Goal: Obtain resource: Download file/media

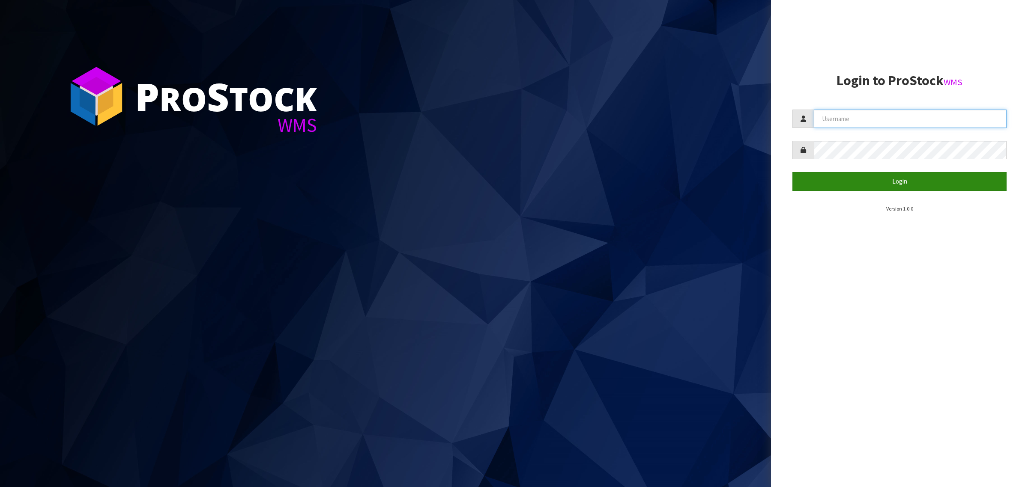
type input "[PERSON_NAME][EMAIL_ADDRESS][DOMAIN_NAME]"
click at [843, 183] on button "Login" at bounding box center [899, 181] width 214 height 18
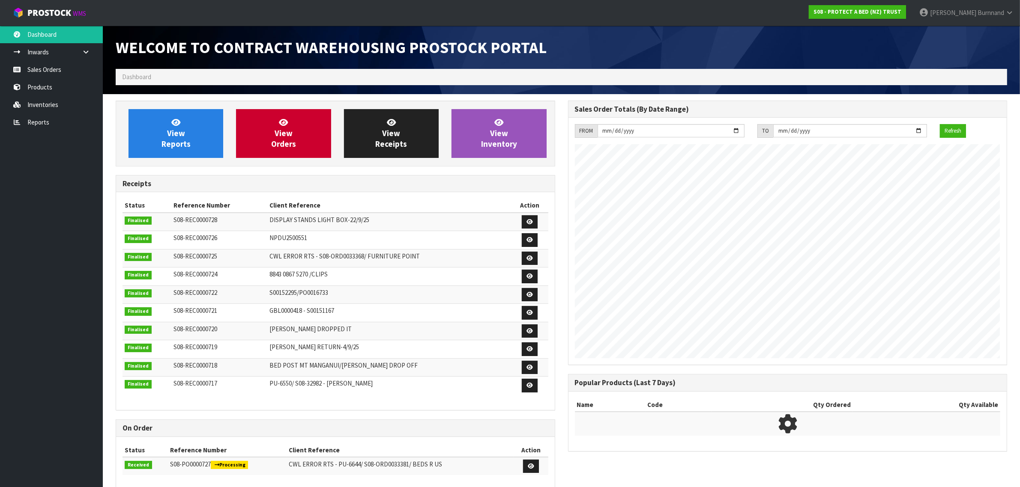
scroll to position [477, 452]
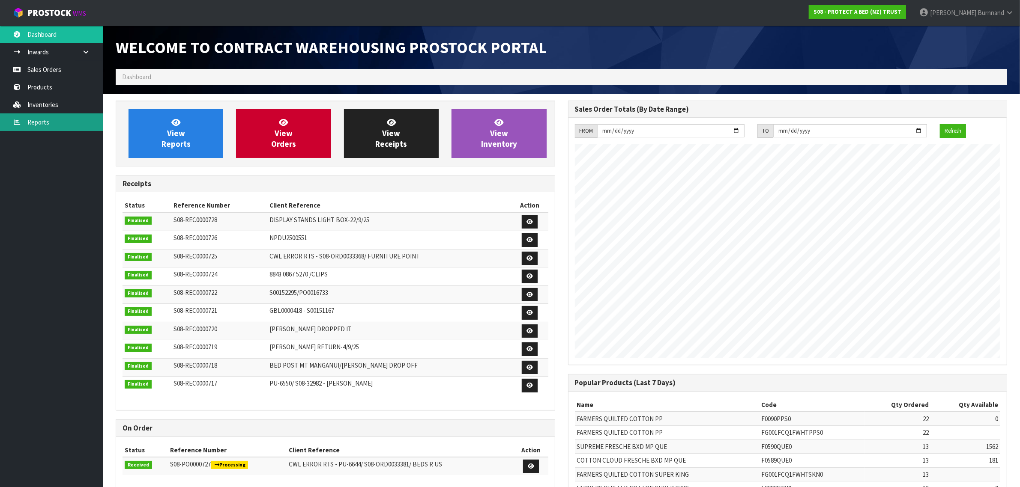
click at [39, 120] on link "Reports" at bounding box center [51, 123] width 103 height 18
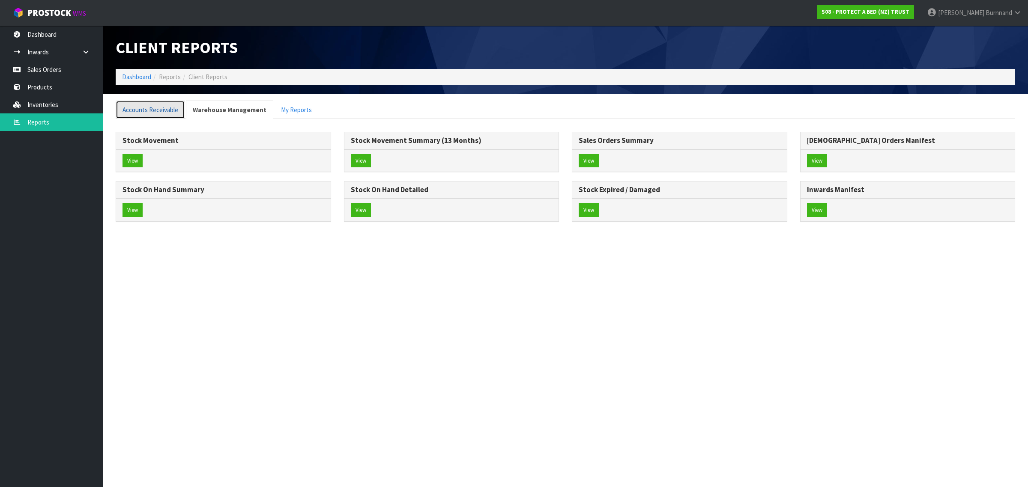
click at [149, 106] on link "Accounts Receivable" at bounding box center [150, 110] width 69 height 18
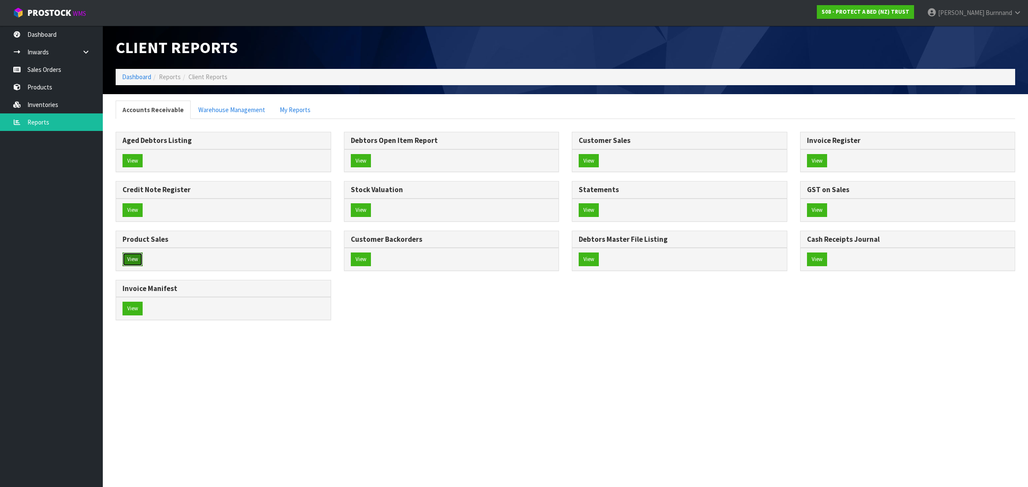
click at [131, 260] on button "View" at bounding box center [133, 260] width 20 height 14
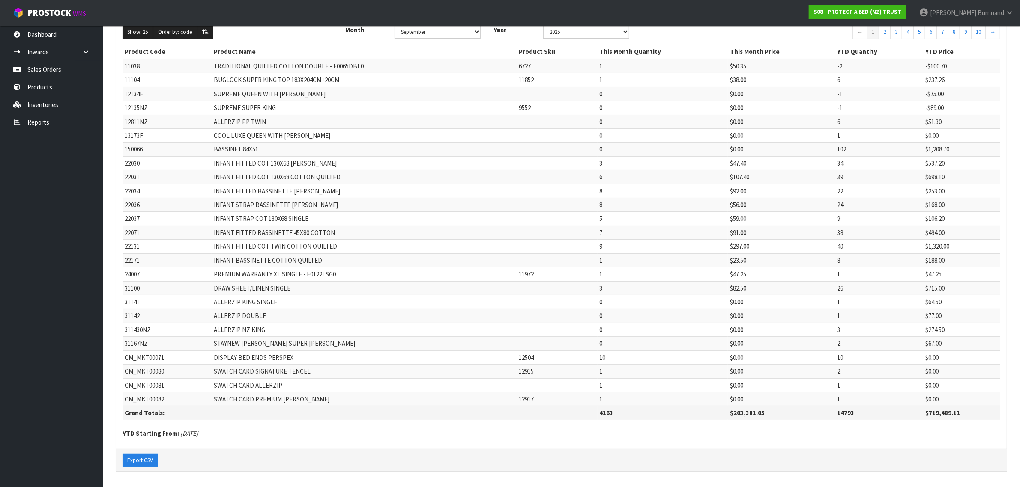
scroll to position [102, 0]
click at [140, 460] on button "Export CSV" at bounding box center [140, 461] width 35 height 14
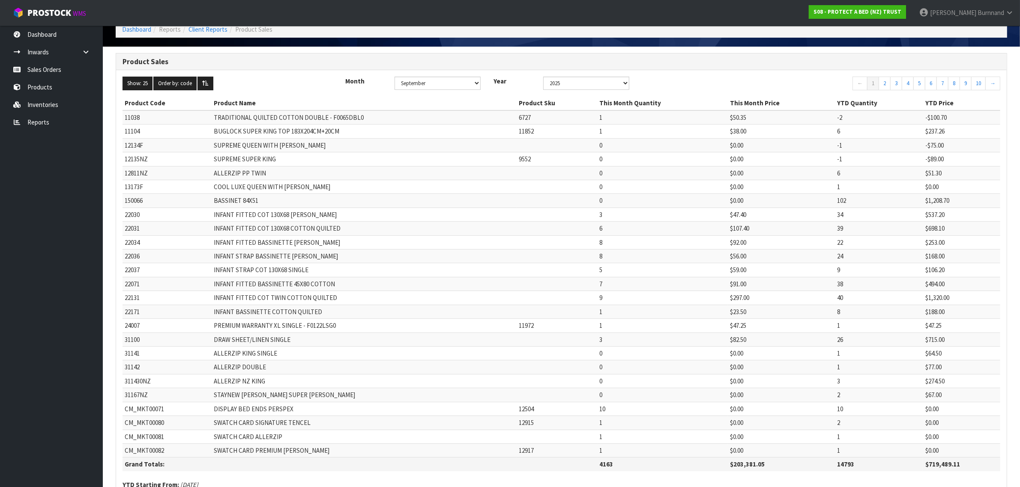
scroll to position [0, 0]
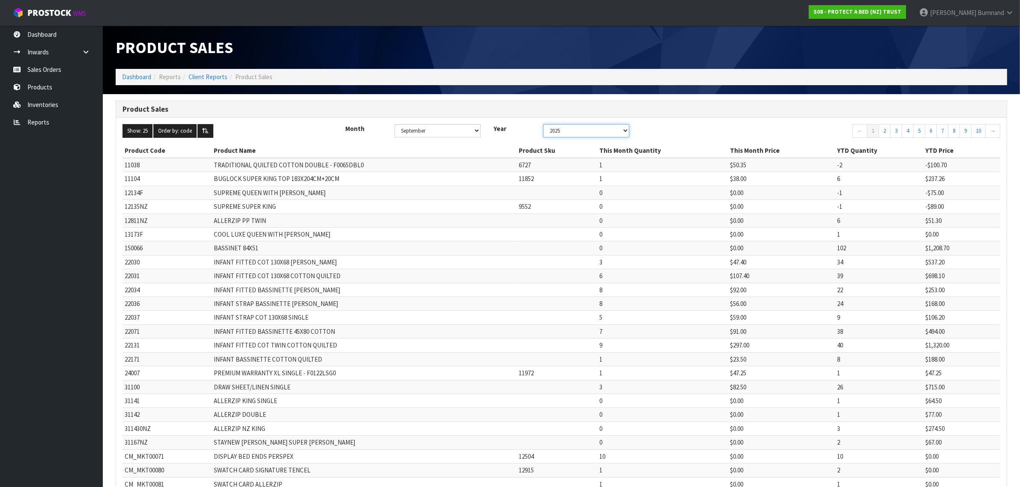
click at [625, 131] on select "2025 2024 2023 2022 2021 2020 2019 2018 2017 2016 2015 2014 2013 2012 2011 2010…" at bounding box center [586, 130] width 86 height 13
select select "number:2024"
click at [547, 124] on select "2025 2024 2023 2022 2021 2020 2019 2018 2017 2016 2015 2014 2013 2012 2011 2010…" at bounding box center [586, 130] width 86 height 13
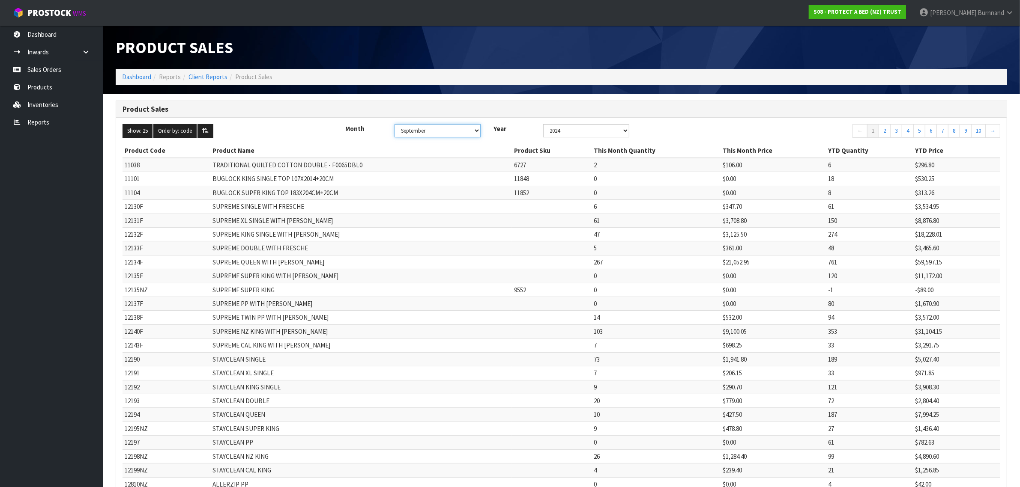
click at [477, 133] on select "January February March April May June July August September October November De…" at bounding box center [437, 130] width 86 height 13
select select "number:6"
click at [397, 124] on select "January February March April May June July August September October November De…" at bounding box center [437, 130] width 86 height 13
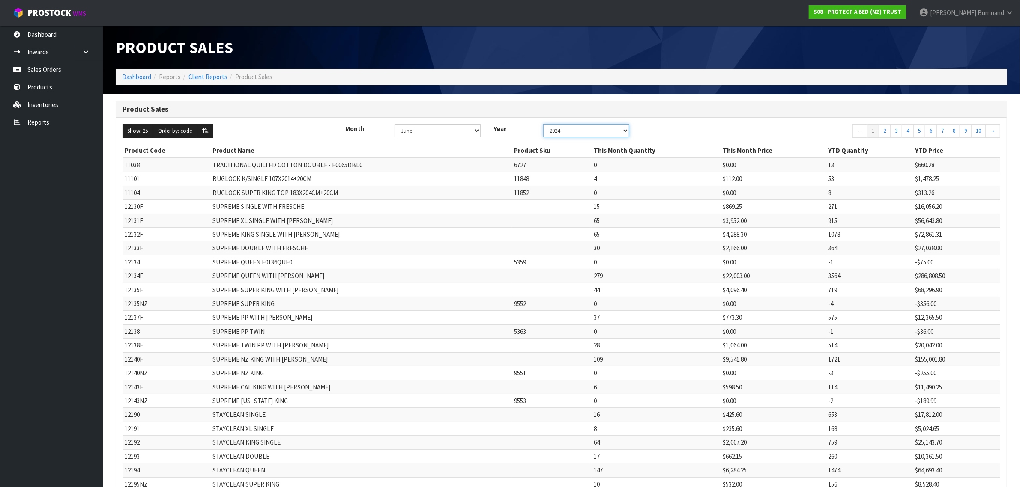
click at [626, 132] on select "2025 2024 2023 2022 2021 2020 2019 2018 2017 2016 2015 2014 2013 2012 2011 2010…" at bounding box center [586, 130] width 86 height 13
click at [547, 124] on select "2025 2024 2023 2022 2021 2020 2019 2018 2017 2016 2015 2014 2013 2012 2011 2010…" at bounding box center [586, 130] width 86 height 13
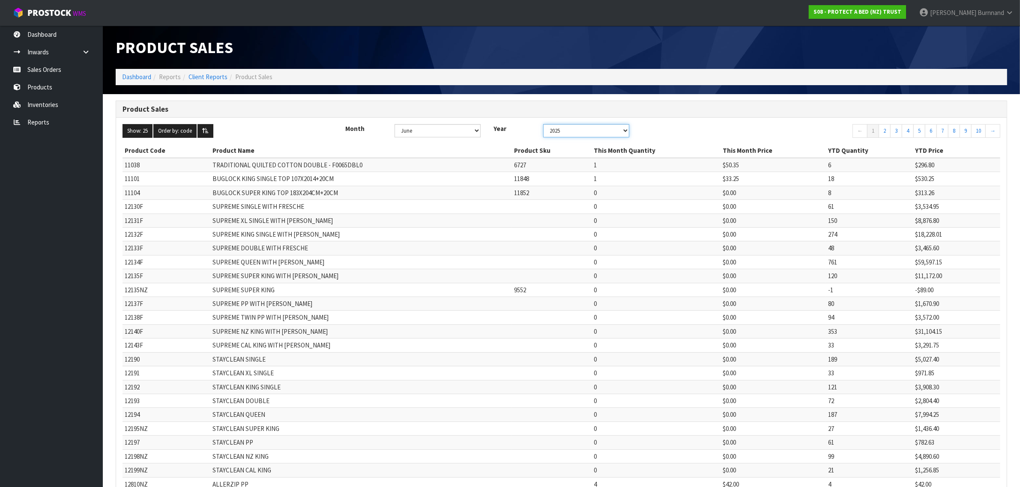
click at [625, 129] on select "2025 2024 2023 2022 2021 2020 2019 2018 2017 2016 2015 2014 2013 2012 2011 2010…" at bounding box center [586, 130] width 86 height 13
click at [626, 131] on select "2025 2024 2023 2022 2021 2020 2019 2018 2017 2016 2015 2014 2013 2012 2011 2010…" at bounding box center [586, 130] width 86 height 13
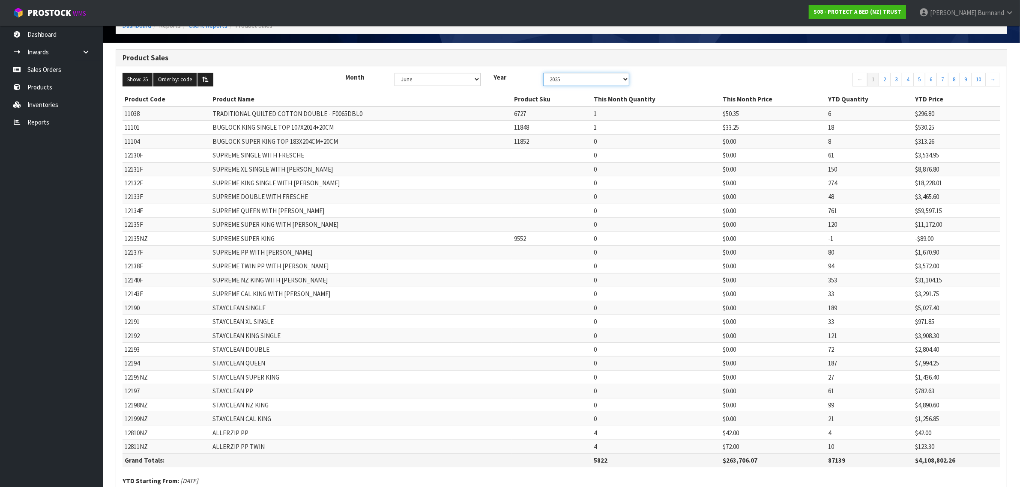
scroll to position [102, 0]
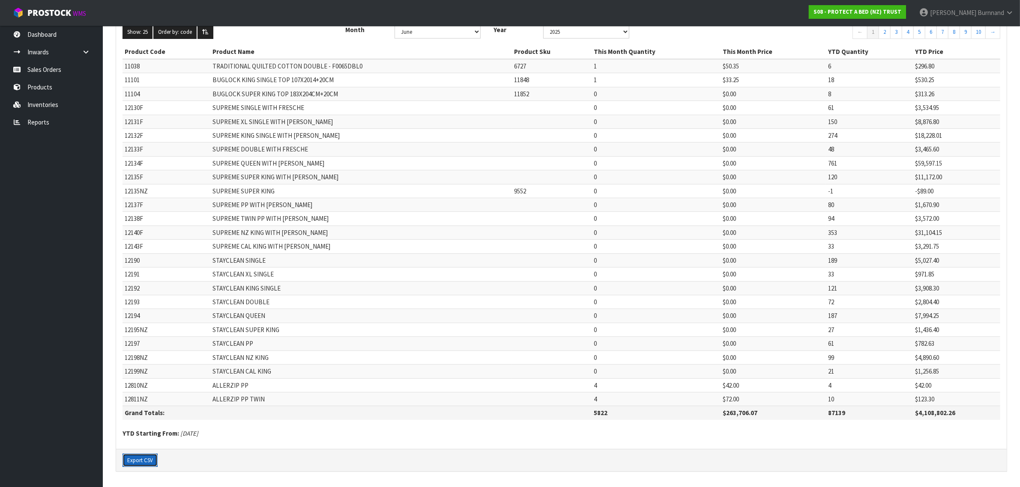
click at [145, 460] on button "Export CSV" at bounding box center [140, 461] width 35 height 14
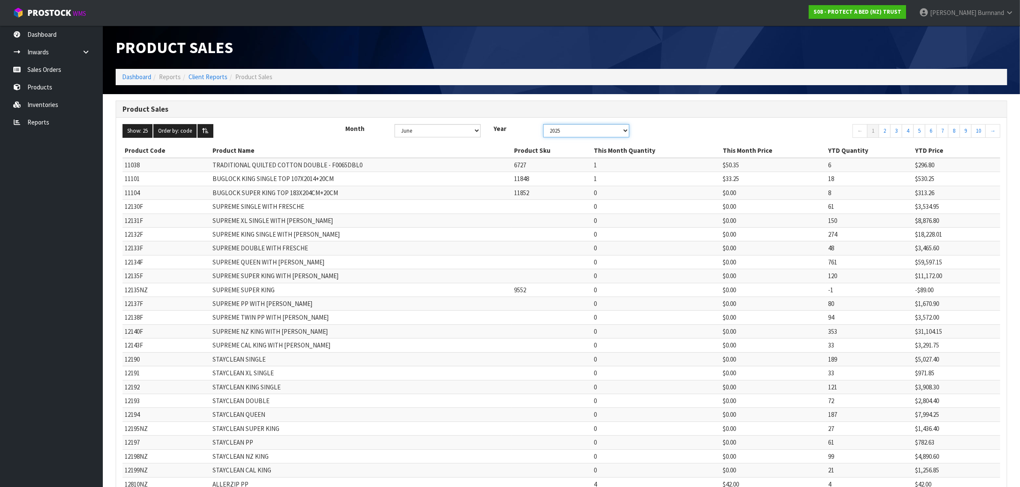
click at [625, 130] on select "2025 2024 2023 2022 2021 2020 2019 2018 2017 2016 2015 2014 2013 2012 2011 2010…" at bounding box center [586, 130] width 86 height 13
select select "number:2024"
click at [547, 124] on select "2025 2024 2023 2022 2021 2020 2019 2018 2017 2016 2015 2014 2013 2012 2011 2010…" at bounding box center [586, 130] width 86 height 13
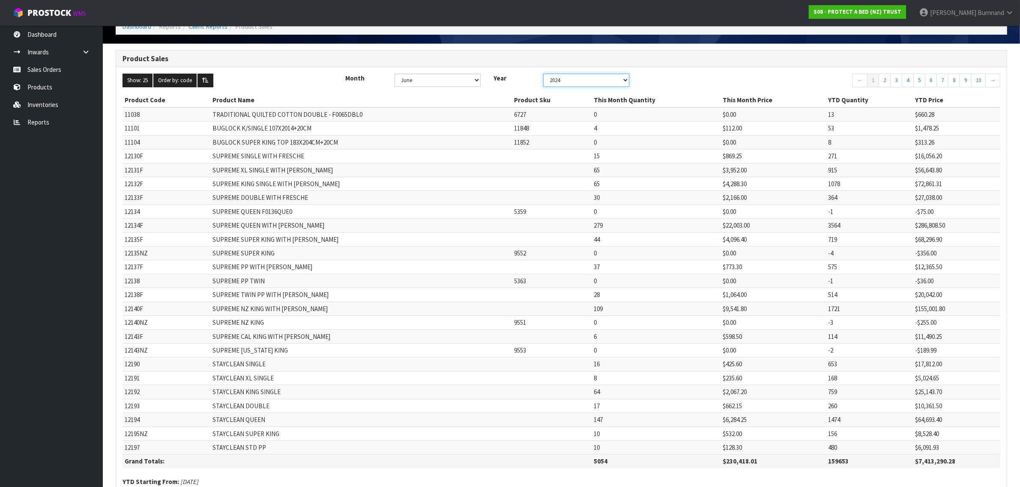
scroll to position [102, 0]
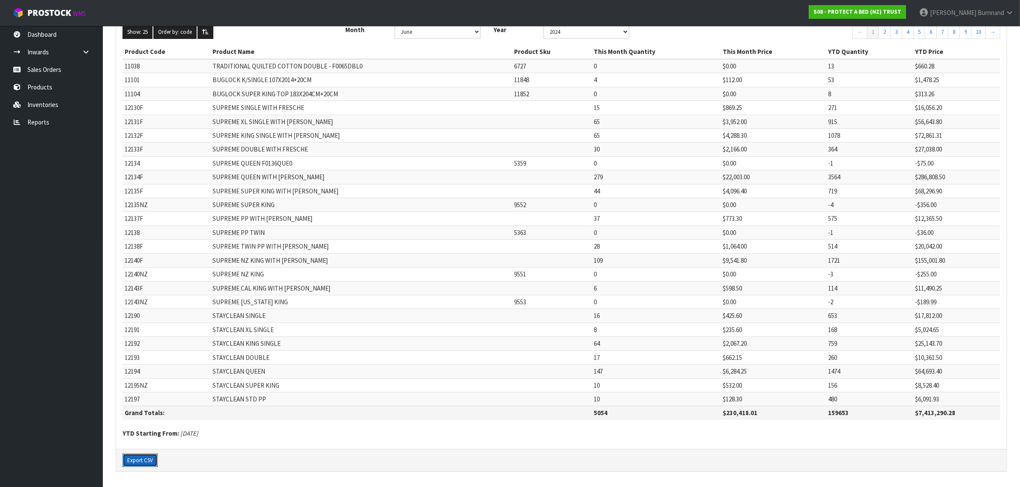
click at [143, 459] on button "Export CSV" at bounding box center [140, 461] width 35 height 14
click at [42, 120] on link "Reports" at bounding box center [51, 123] width 103 height 18
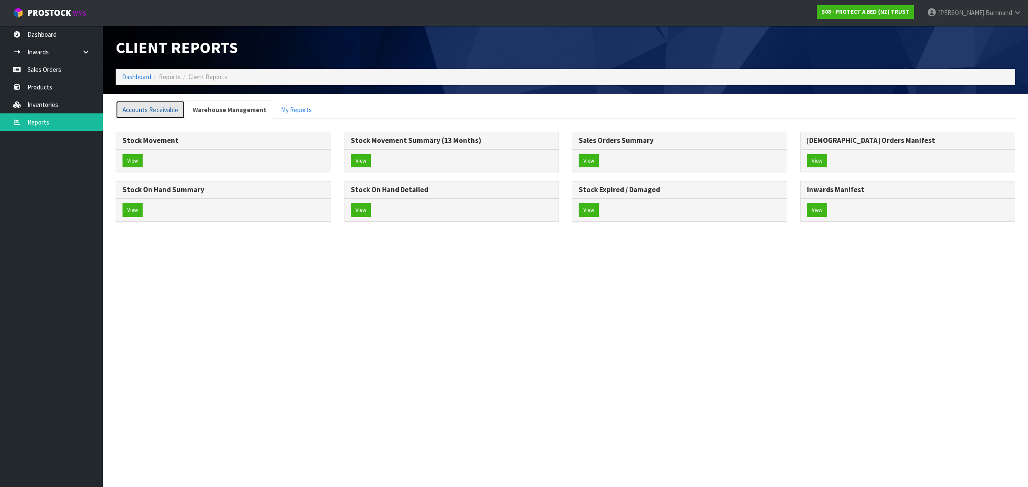
click at [146, 108] on link "Accounts Receivable" at bounding box center [150, 110] width 69 height 18
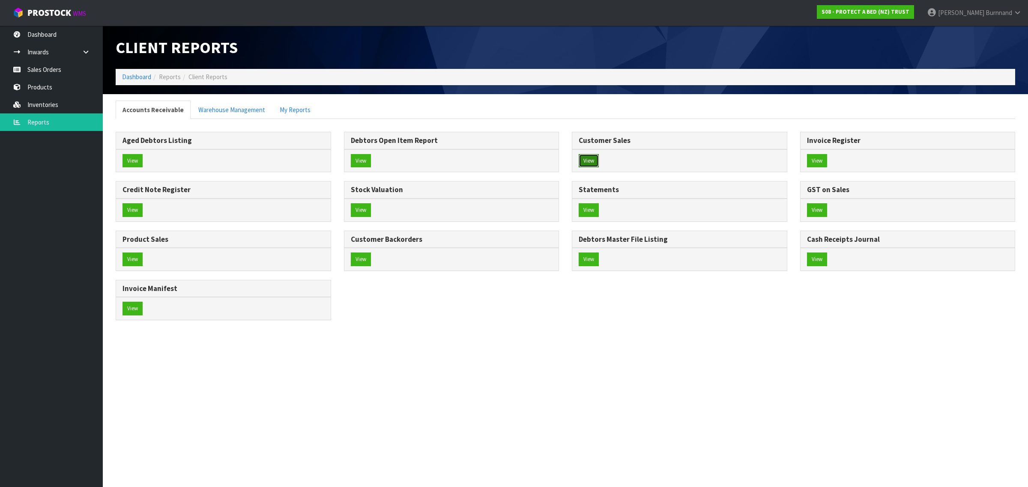
click at [586, 161] on button "View" at bounding box center [589, 161] width 20 height 14
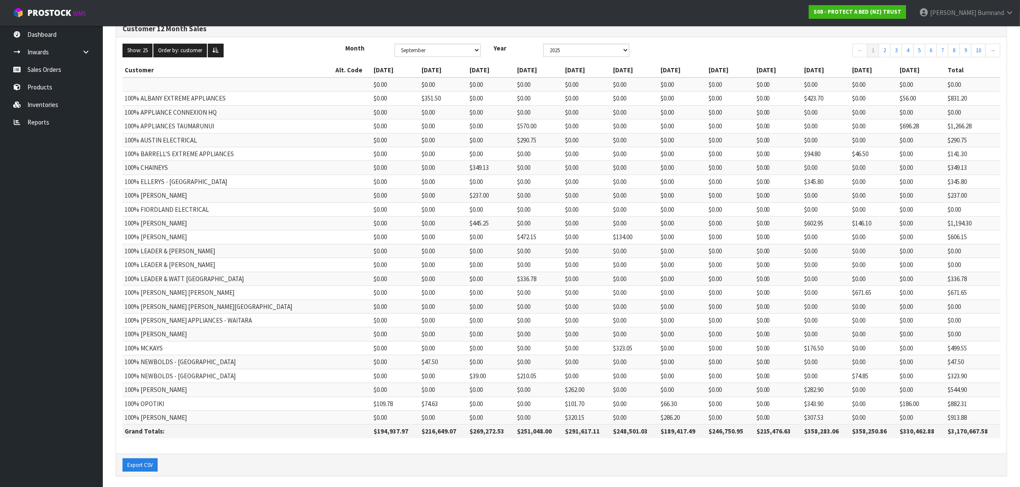
scroll to position [88, 0]
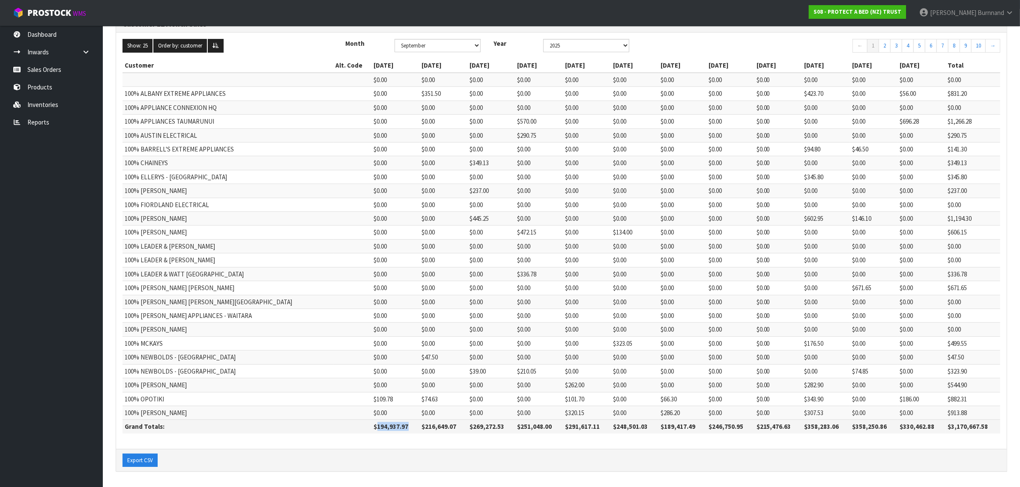
drag, startPoint x: 329, startPoint y: 427, endPoint x: 360, endPoint y: 427, distance: 31.3
click at [372, 427] on th "$194,937.97" at bounding box center [396, 427] width 48 height 14
copy th "194,937.97"
click at [46, 120] on link "Reports" at bounding box center [51, 123] width 103 height 18
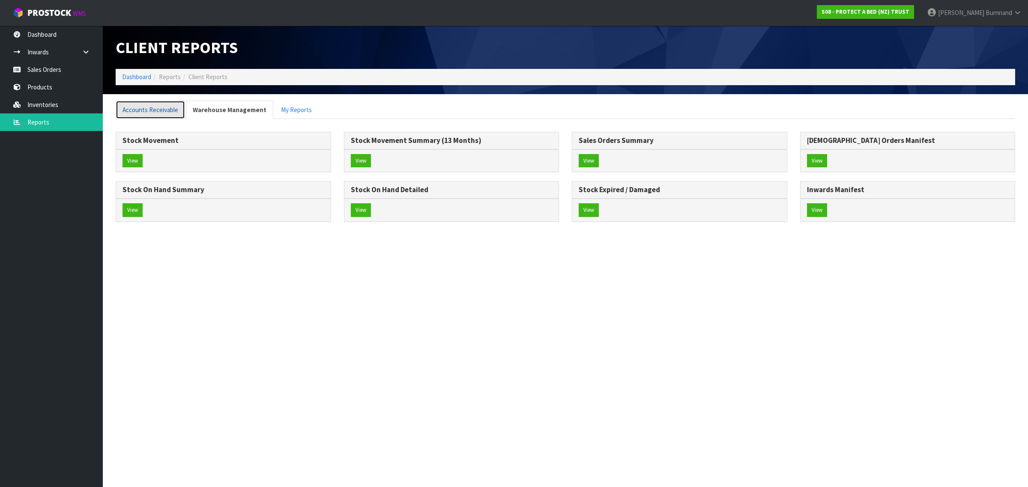
click at [138, 105] on link "Accounts Receivable" at bounding box center [150, 110] width 69 height 18
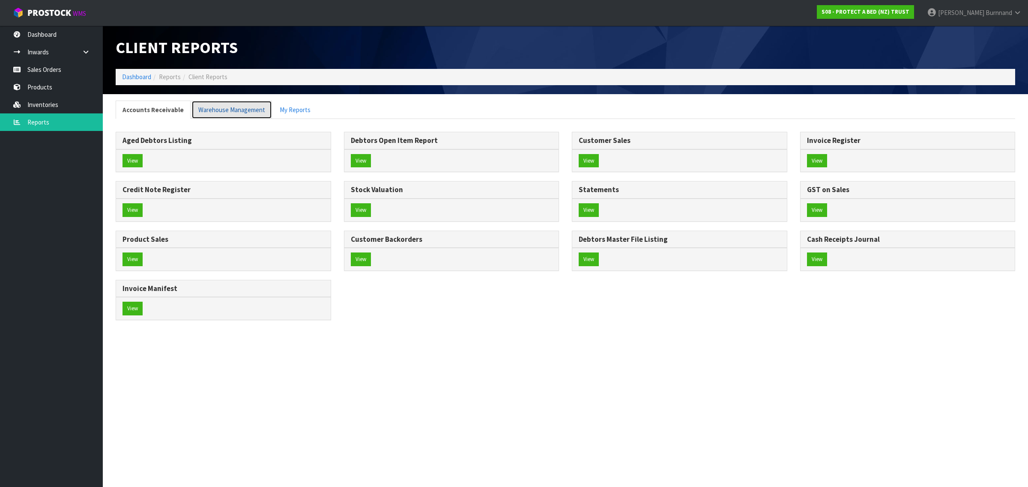
click at [221, 108] on link "Warehouse Management" at bounding box center [231, 110] width 81 height 18
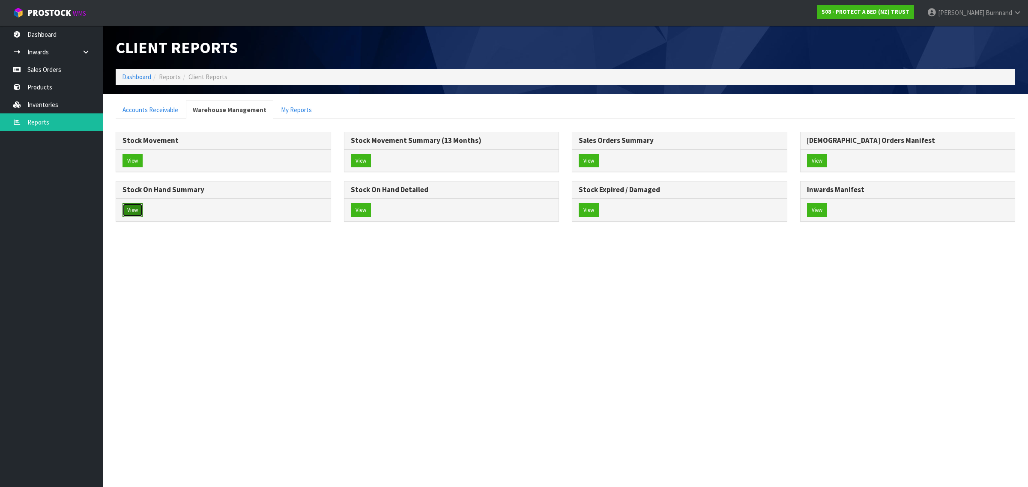
click at [133, 211] on button "View" at bounding box center [133, 210] width 20 height 14
